Goal: Check status: Check status

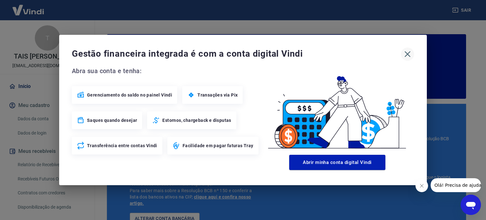
click at [411, 50] on icon "button" at bounding box center [408, 54] width 10 height 10
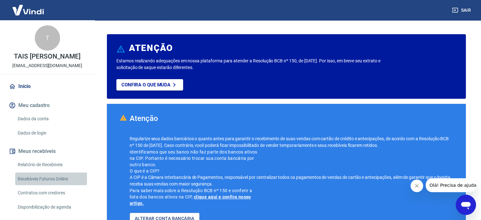
click at [57, 179] on link "Recebíveis Futuros Online" at bounding box center [51, 178] width 72 height 13
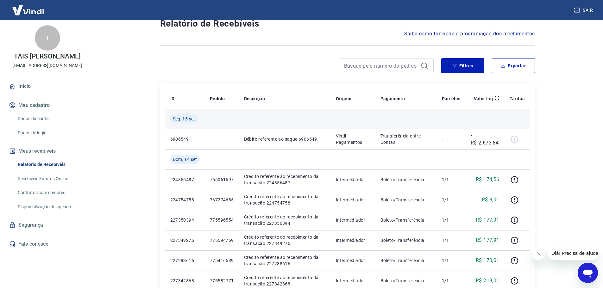
scroll to position [32, 0]
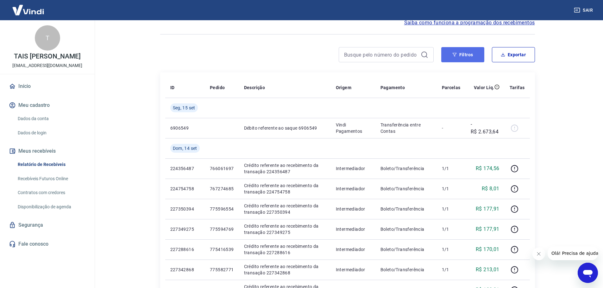
click at [473, 59] on button "Filtros" at bounding box center [462, 54] width 43 height 15
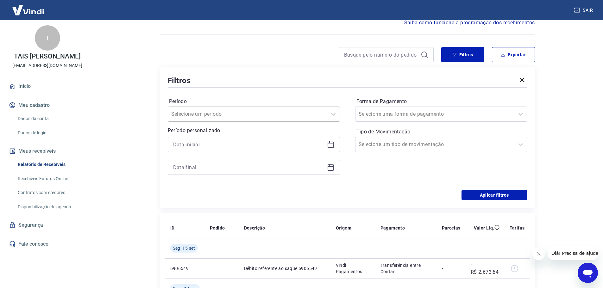
click at [294, 115] on div at bounding box center [247, 114] width 153 height 9
drag, startPoint x: 216, startPoint y: 162, endPoint x: 331, endPoint y: 128, distance: 120.1
click at [216, 162] on div "Última semana" at bounding box center [254, 162] width 172 height 13
click at [473, 198] on button "Aplicar filtros" at bounding box center [494, 195] width 66 height 10
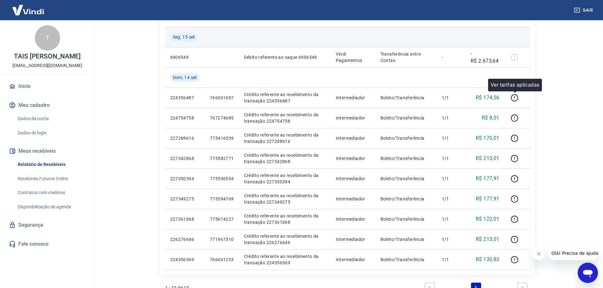
scroll to position [63, 0]
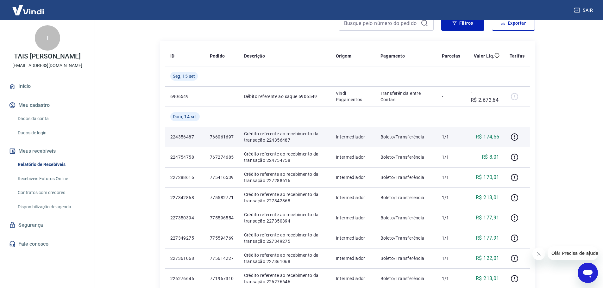
click at [416, 138] on p "Boleto/Transferência" at bounding box center [405, 137] width 51 height 6
click at [270, 136] on p "Crédito referente ao recebimento da transação 224356487" at bounding box center [285, 137] width 82 height 13
click at [509, 137] on td at bounding box center [516, 137] width 25 height 20
click at [516, 135] on icon "button" at bounding box center [514, 137] width 8 height 8
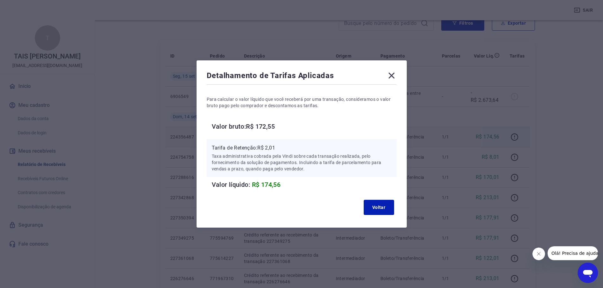
click at [393, 78] on icon at bounding box center [391, 76] width 10 height 10
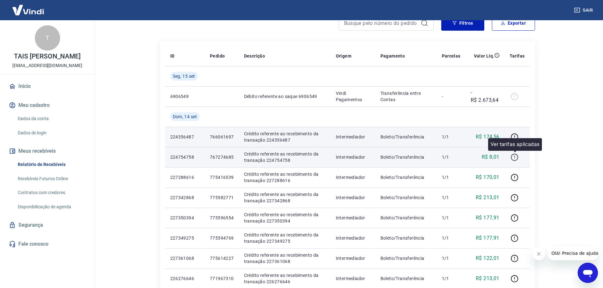
click at [510, 158] on button "button" at bounding box center [515, 157] width 10 height 10
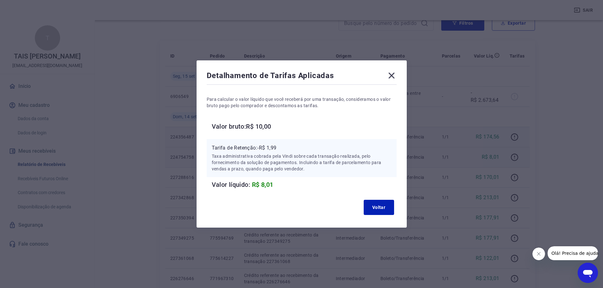
click at [389, 78] on icon at bounding box center [391, 76] width 10 height 10
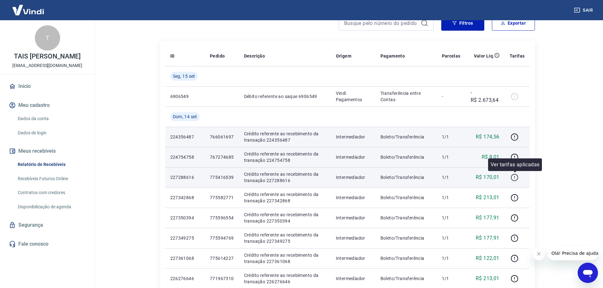
click at [516, 174] on icon "button" at bounding box center [514, 178] width 8 height 8
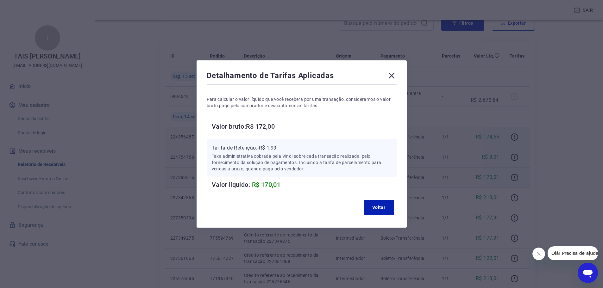
click at [393, 78] on icon at bounding box center [391, 76] width 10 height 10
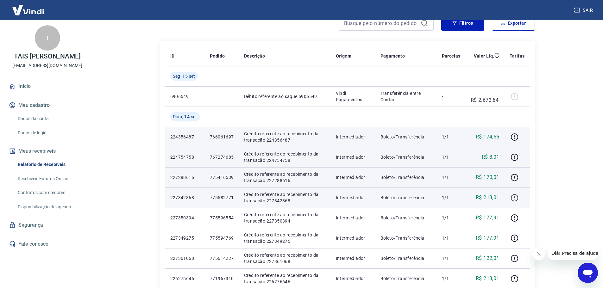
click at [511, 196] on icon "button" at bounding box center [514, 198] width 8 height 8
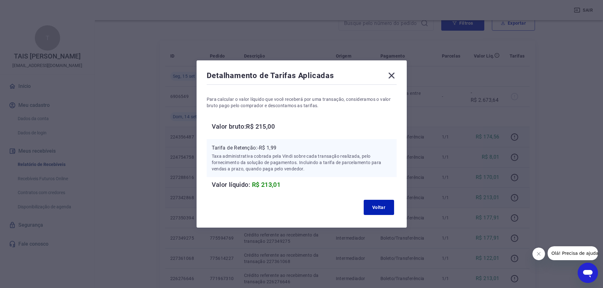
click at [394, 76] on icon at bounding box center [391, 76] width 6 height 6
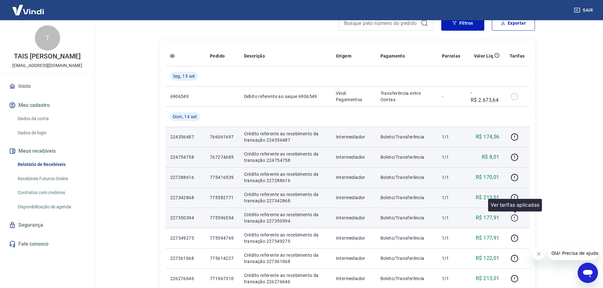
click at [516, 221] on icon "button" at bounding box center [514, 218] width 8 height 8
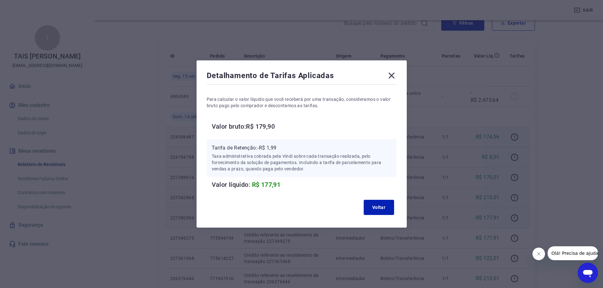
click at [394, 80] on icon at bounding box center [391, 76] width 10 height 10
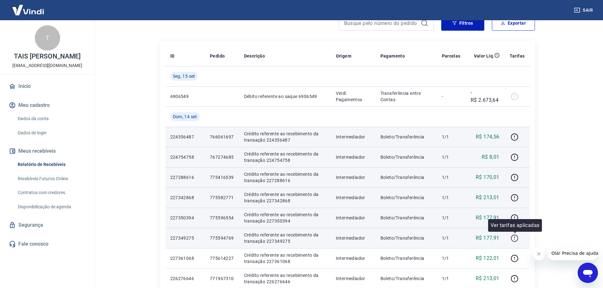
click at [512, 237] on icon "button" at bounding box center [514, 238] width 7 height 7
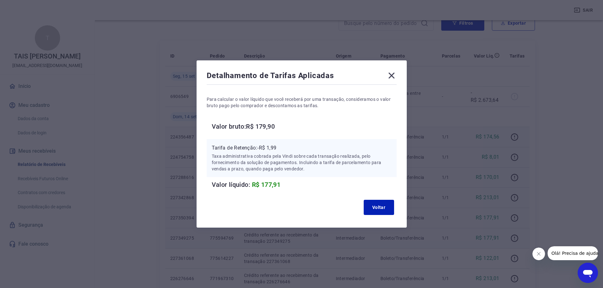
click at [391, 77] on icon at bounding box center [391, 76] width 10 height 10
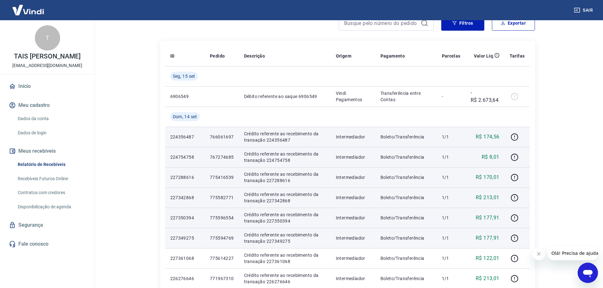
click at [550, 114] on main "Início / Meus Recebíveis / Relatório de Recebíveis Relatório de Recebíveis Saib…" at bounding box center [347, 91] width 511 height 268
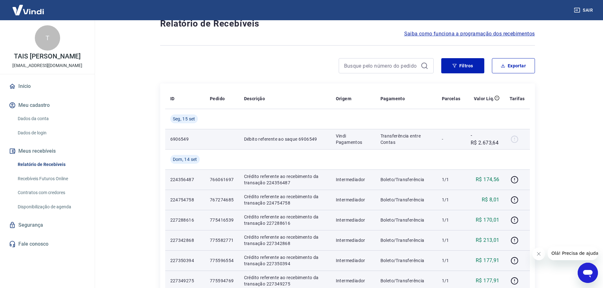
scroll to position [32, 0]
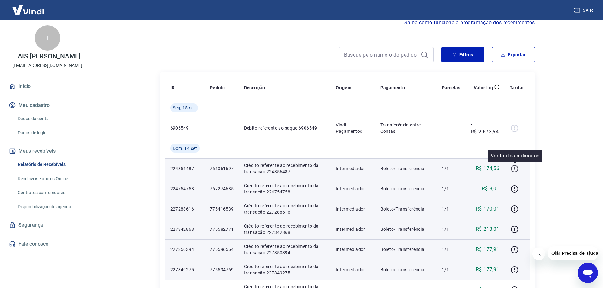
click at [511, 169] on icon "button" at bounding box center [514, 169] width 8 height 8
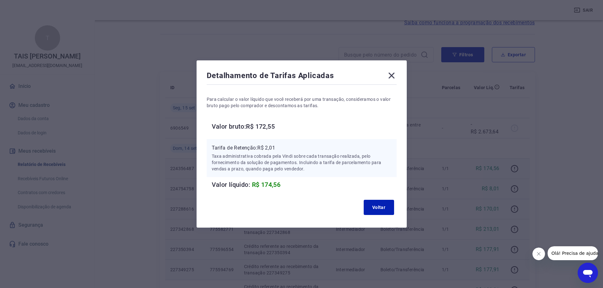
click at [394, 74] on icon at bounding box center [391, 76] width 10 height 10
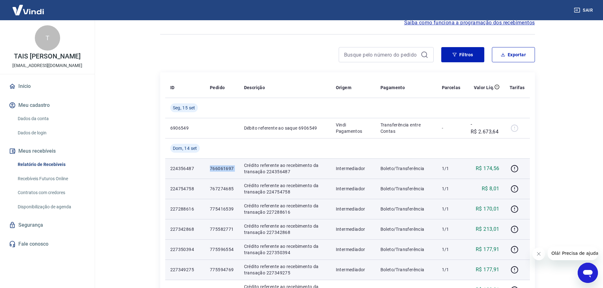
drag, startPoint x: 239, startPoint y: 167, endPoint x: 210, endPoint y: 174, distance: 29.6
click at [210, 174] on tr "224356487 766061697 Crédito referente ao recebimento da transação 224356487 Int…" at bounding box center [347, 169] width 365 height 20
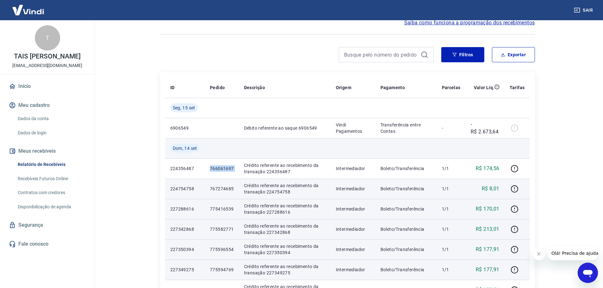
copy p "766061697"
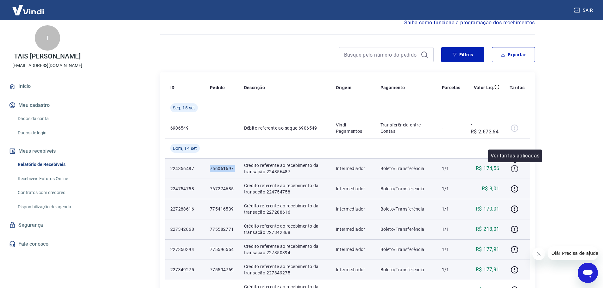
click at [513, 171] on icon "button" at bounding box center [514, 168] width 7 height 7
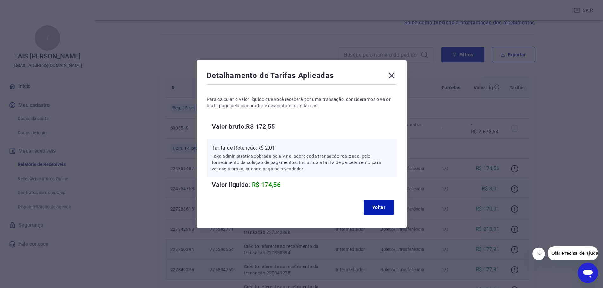
drag, startPoint x: 393, startPoint y: 79, endPoint x: 410, endPoint y: 97, distance: 24.9
click at [393, 79] on icon at bounding box center [391, 76] width 10 height 10
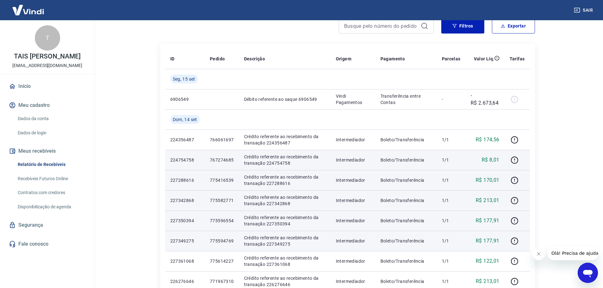
scroll to position [95, 0]
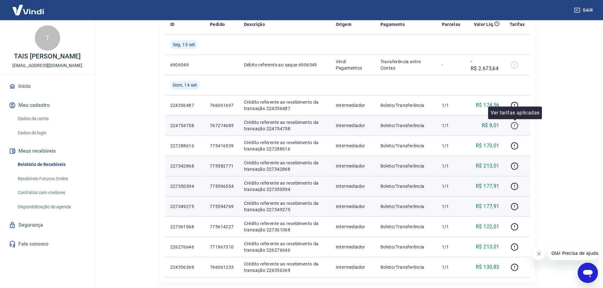
click at [512, 124] on icon "button" at bounding box center [514, 126] width 8 height 8
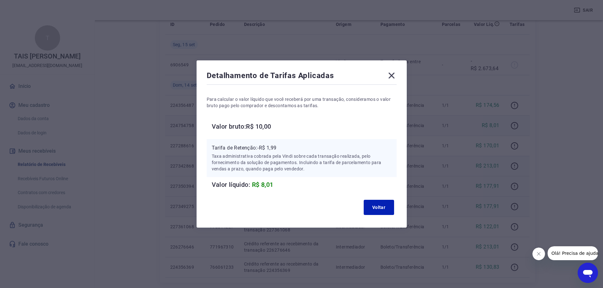
click at [393, 76] on icon at bounding box center [391, 76] width 6 height 6
